Goal: Navigation & Orientation: Find specific page/section

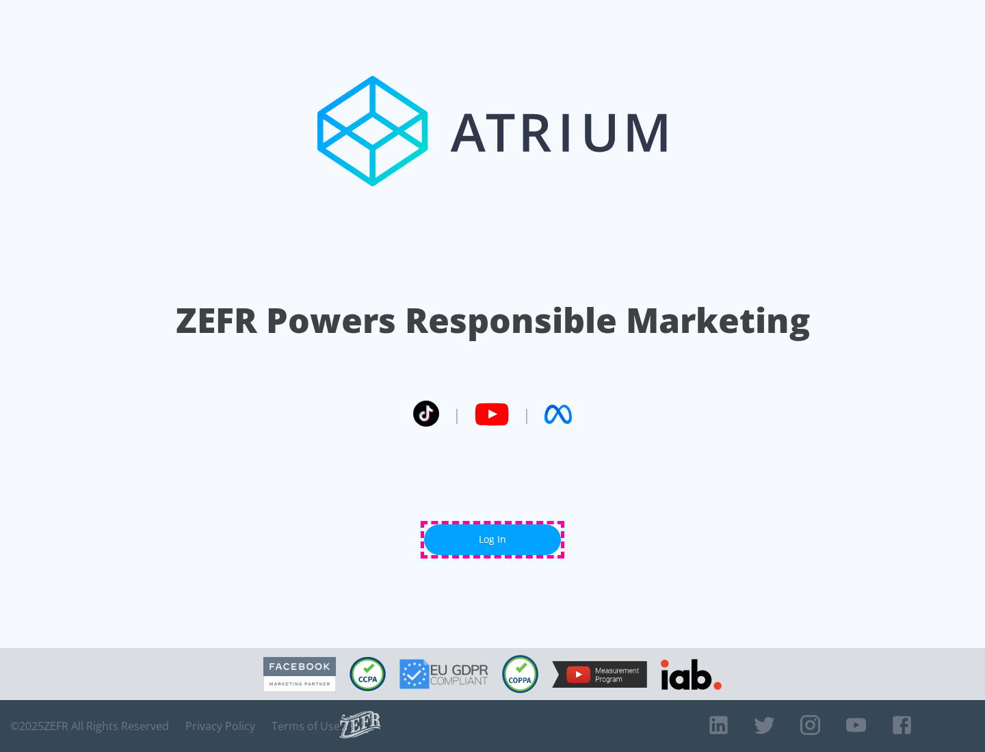
click at [492, 539] on link "Log In" at bounding box center [492, 539] width 137 height 31
